Goal: Navigation & Orientation: Find specific page/section

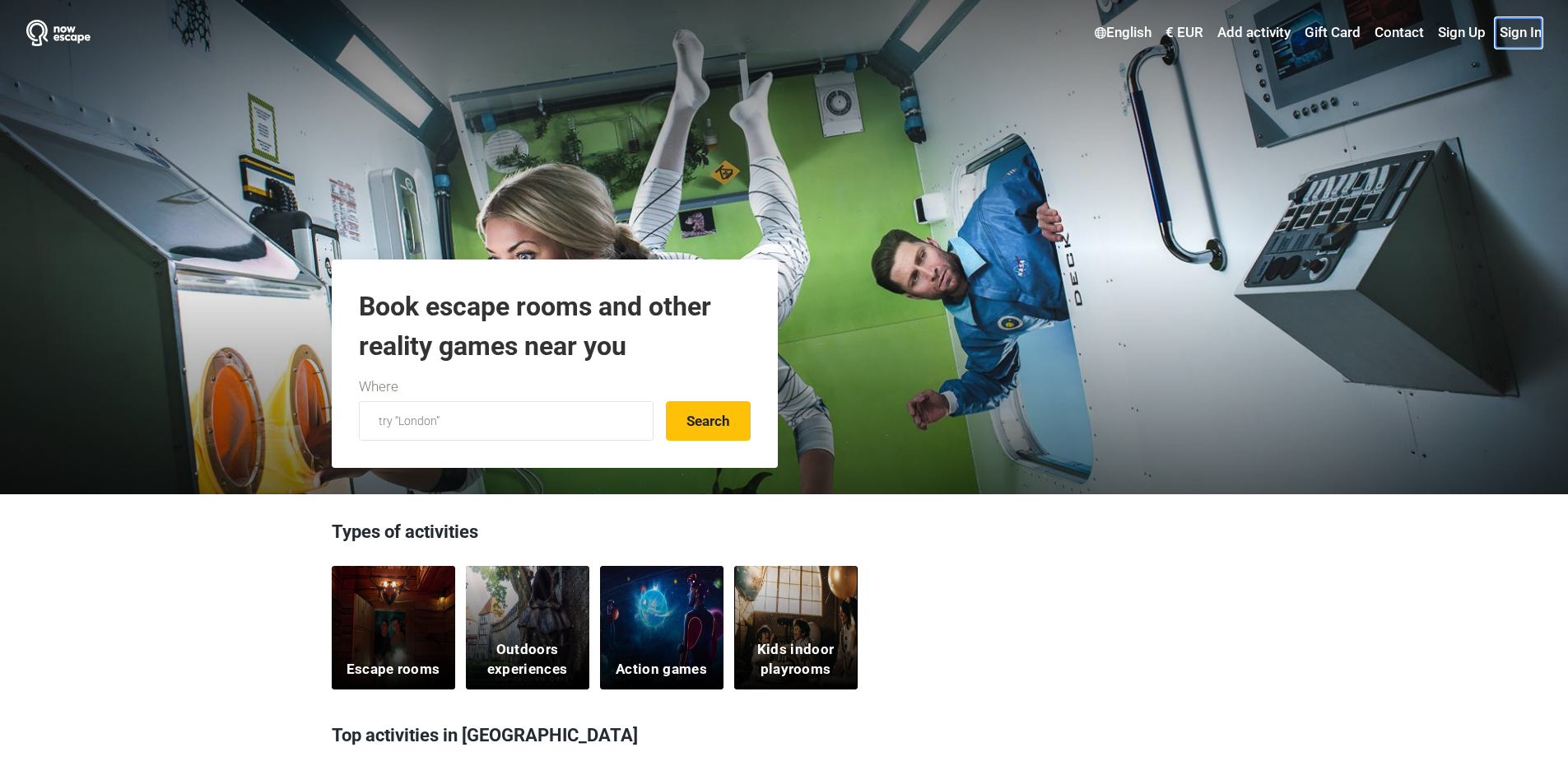
click at [1529, 36] on link "Sign In" at bounding box center [1519, 32] width 46 height 30
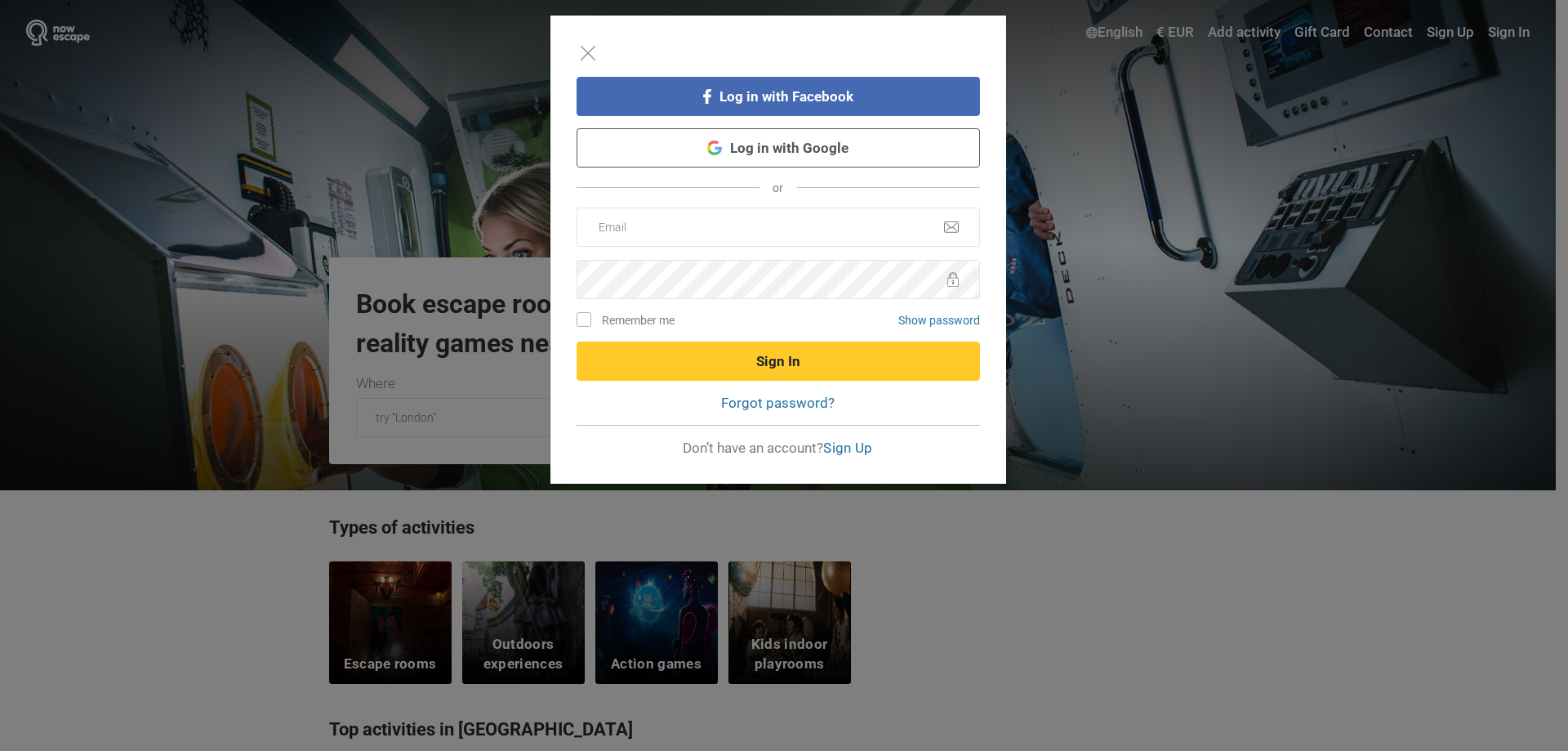
click at [718, 132] on link "Log in with Google" at bounding box center [779, 147] width 404 height 40
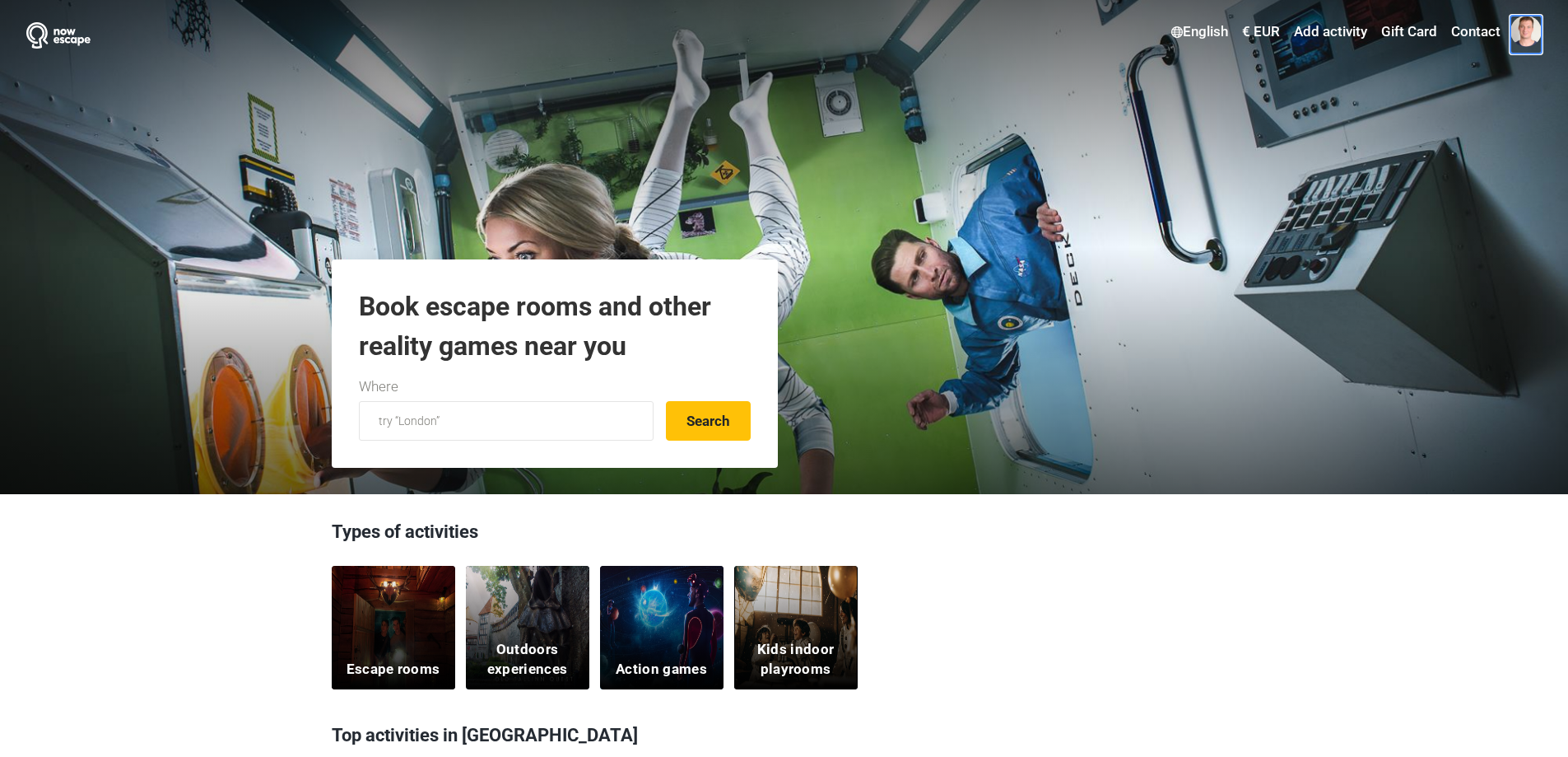
click at [1523, 36] on span at bounding box center [1526, 31] width 31 height 31
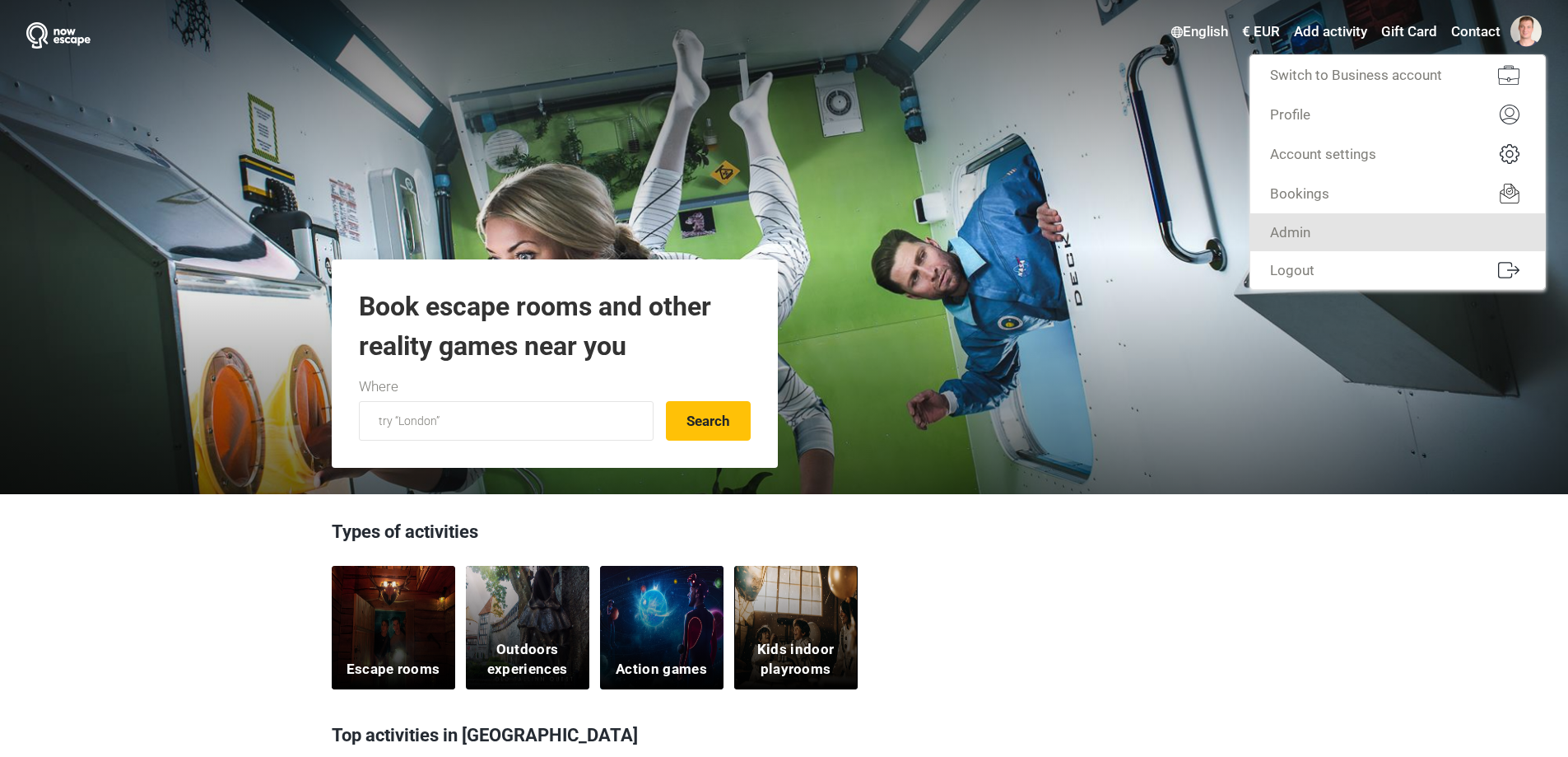
click at [1389, 237] on link "Admin" at bounding box center [1398, 232] width 295 height 38
